Goal: Task Accomplishment & Management: Manage account settings

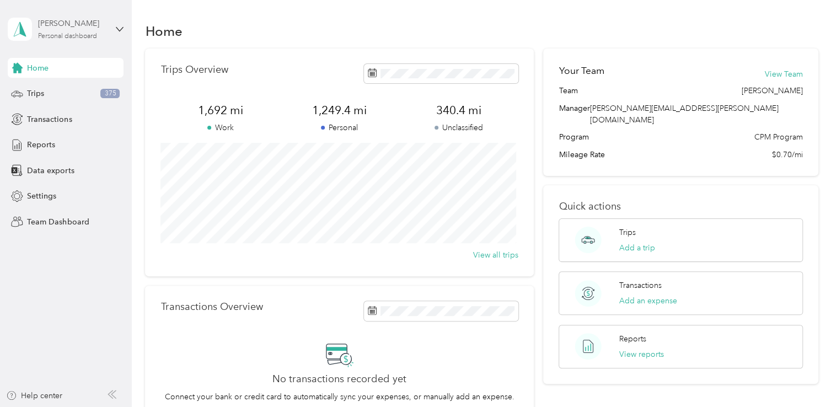
click at [91, 33] on div "Personal dashboard" at bounding box center [67, 36] width 59 height 7
click at [57, 92] on div "Team dashboard" at bounding box center [47, 91] width 59 height 12
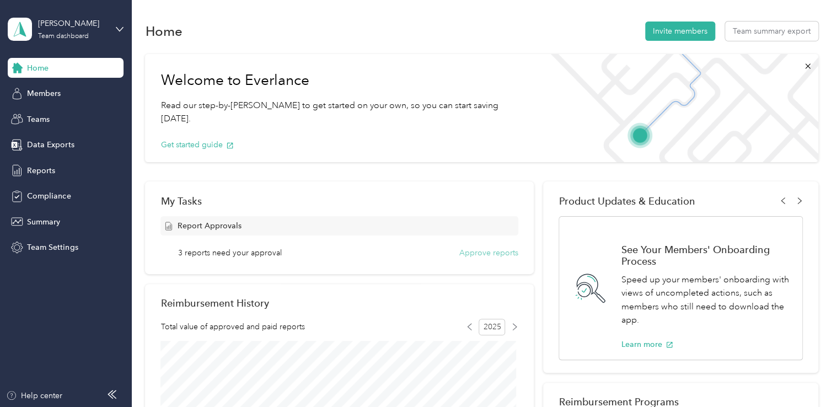
click at [483, 251] on button "Approve reports" at bounding box center [488, 253] width 59 height 12
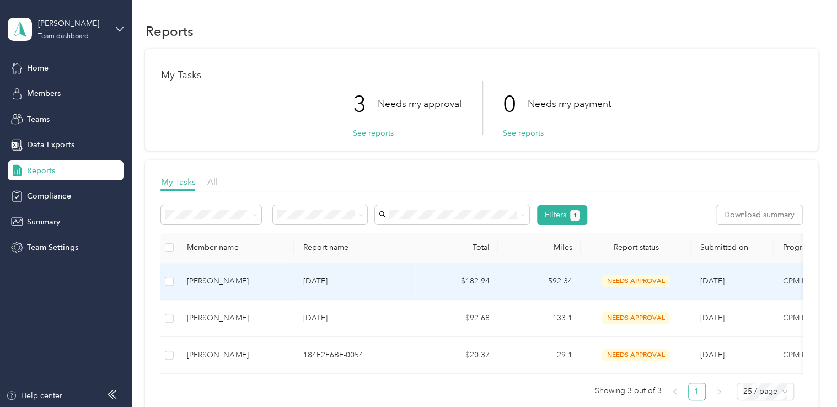
click at [176, 279] on td at bounding box center [169, 281] width 18 height 37
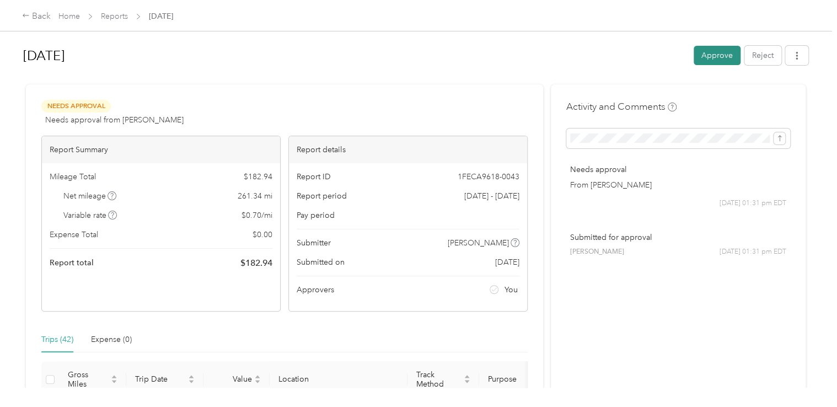
click at [714, 50] on button "Approve" at bounding box center [716, 55] width 47 height 19
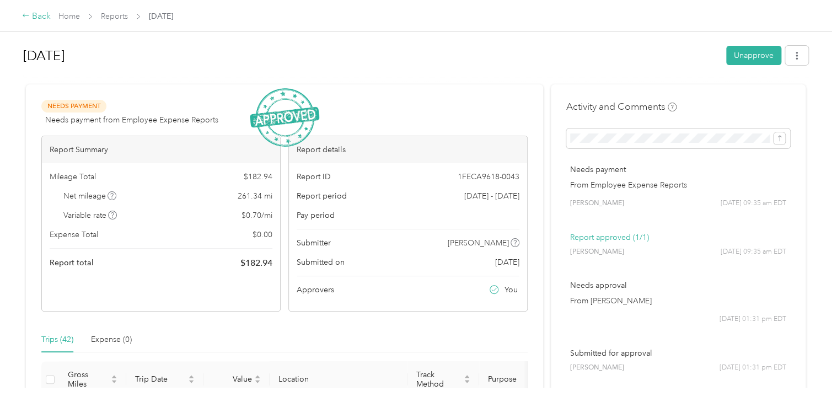
click at [30, 12] on div "Back" at bounding box center [36, 16] width 29 height 13
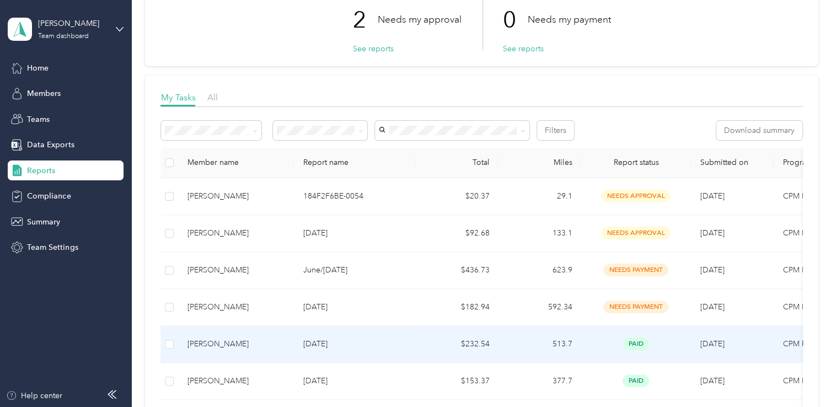
scroll to position [110, 0]
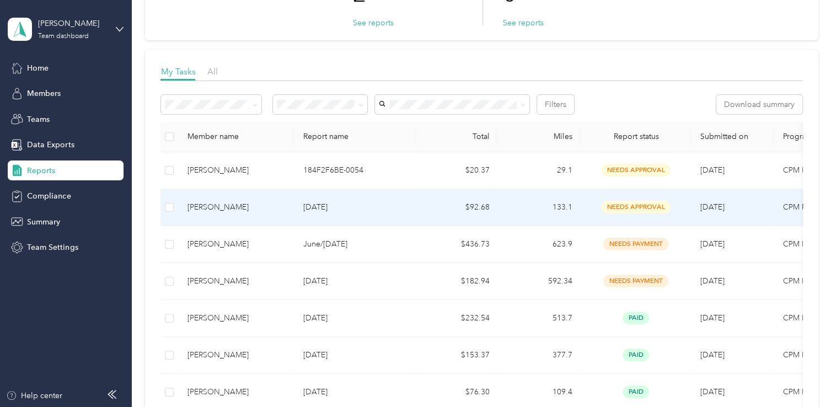
click at [163, 211] on td at bounding box center [169, 207] width 18 height 37
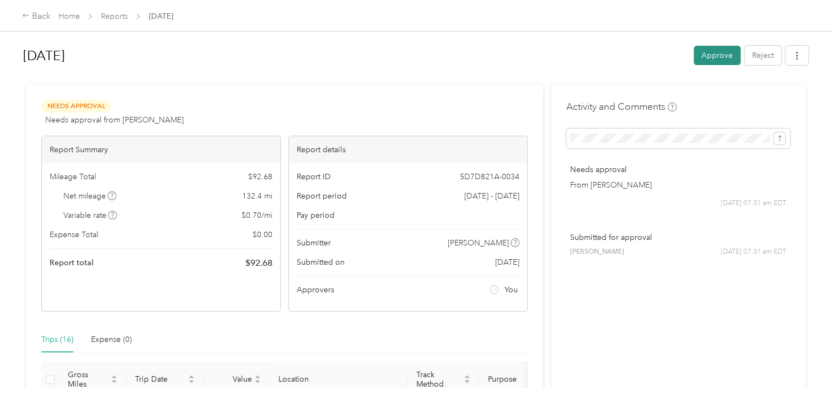
click at [697, 58] on button "Approve" at bounding box center [716, 55] width 47 height 19
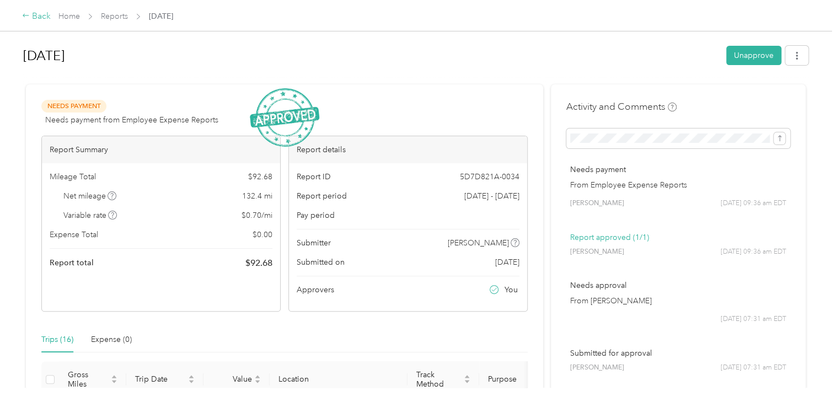
click at [23, 17] on icon at bounding box center [26, 16] width 8 height 8
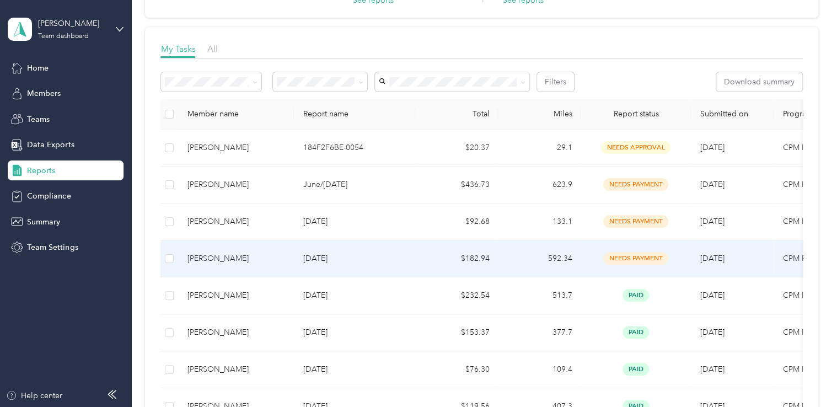
scroll to position [165, 0]
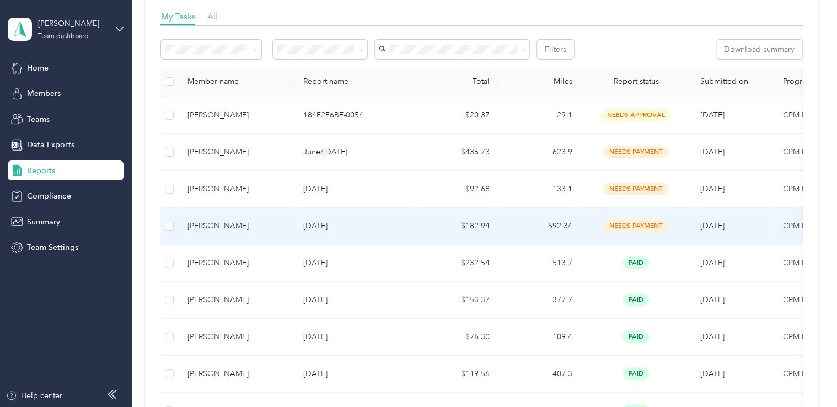
click at [359, 233] on td "[DATE]" at bounding box center [354, 226] width 121 height 37
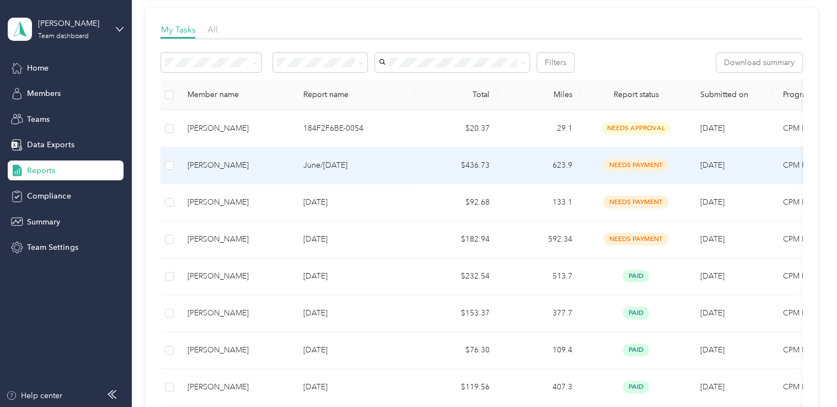
scroll to position [165, 0]
